Goal: Download file/media

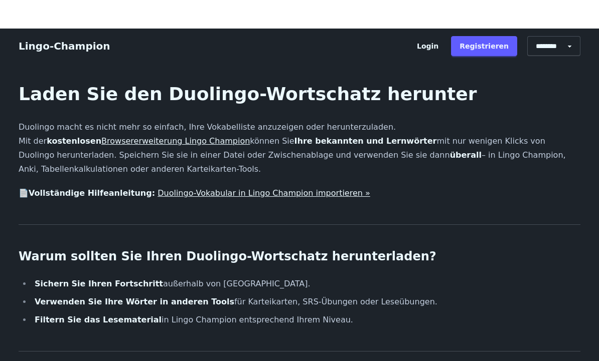
click at [121, 143] on font "Browsererweiterung Lingo Champion" at bounding box center [175, 141] width 148 height 10
click at [182, 191] on font "Duolingo-Vokabular in Lingo Champion importieren »" at bounding box center [220, 194] width 213 height 10
